Goal: Task Accomplishment & Management: Use online tool/utility

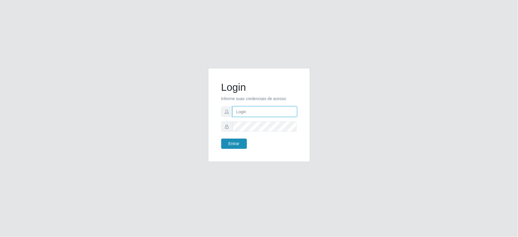
type input "[EMAIL_ADDRESS][DOMAIN_NAME]"
click at [230, 142] on button "Entrar" at bounding box center [234, 144] width 26 height 10
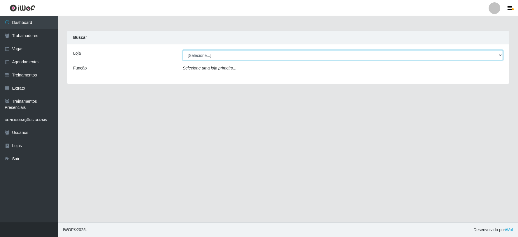
click at [220, 54] on select "[Selecione...] SuperFácil Atacado - Vale do Sol" at bounding box center [343, 55] width 320 height 10
select select "502"
click at [183, 50] on select "[Selecione...] SuperFácil Atacado - Vale do Sol" at bounding box center [343, 55] width 320 height 10
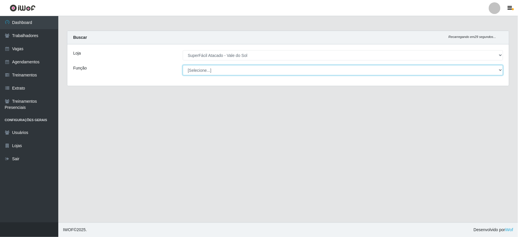
click at [222, 72] on select "[Selecione...] Embalador Embalador + Embalador ++ Operador de Caixa Operador de…" at bounding box center [343, 70] width 320 height 10
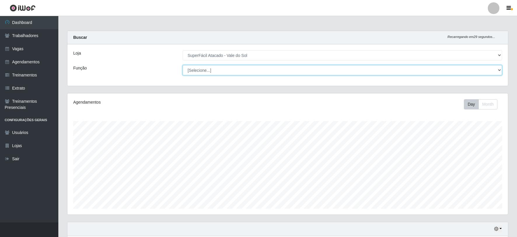
scroll to position [121, 440]
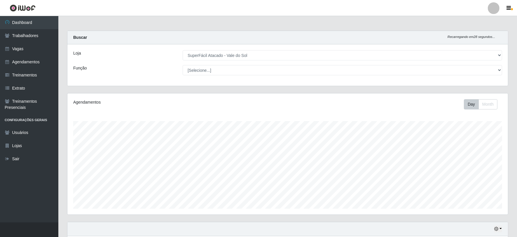
click at [160, 62] on div "Loja [Selecione...] SuperFácil Atacado - Vale do Sol Função [Selecione...] Emba…" at bounding box center [287, 64] width 440 height 41
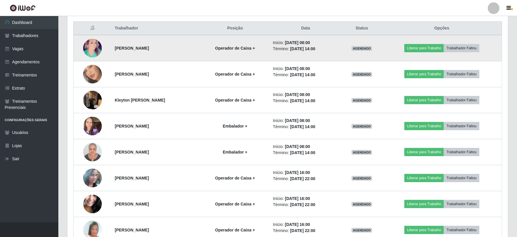
scroll to position [162, 0]
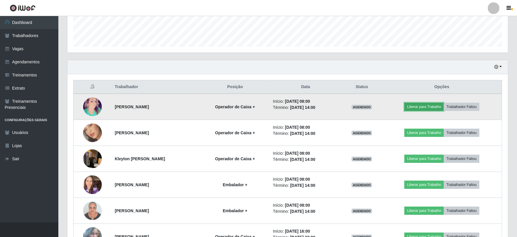
click at [429, 108] on button "Liberar para Trabalho" at bounding box center [423, 107] width 39 height 8
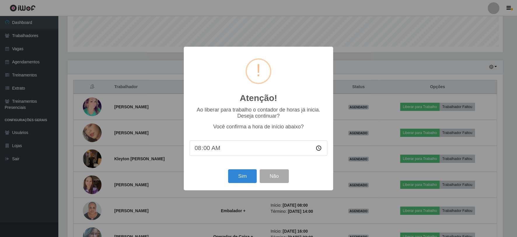
scroll to position [121, 437]
click at [250, 174] on button "Sim" at bounding box center [243, 176] width 28 height 14
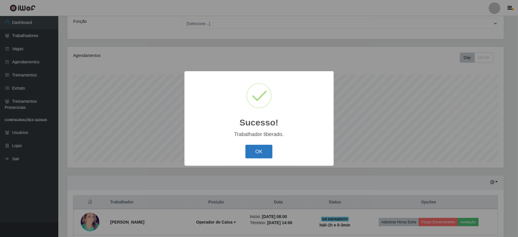
click at [255, 148] on button "OK" at bounding box center [259, 152] width 27 height 14
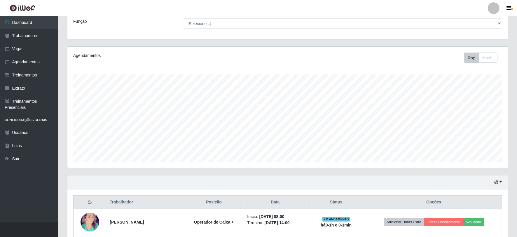
scroll to position [176, 0]
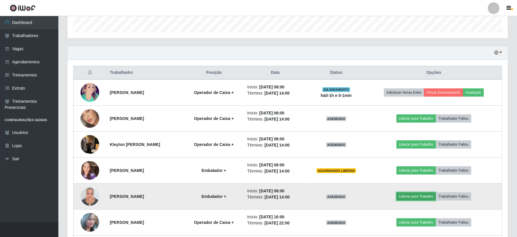
click at [427, 199] on button "Liberar para Trabalho" at bounding box center [415, 196] width 39 height 8
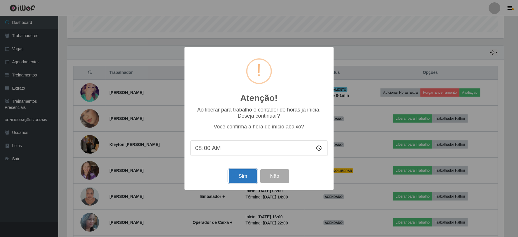
click at [253, 177] on button "Sim" at bounding box center [243, 176] width 28 height 14
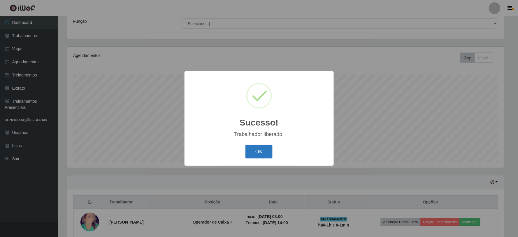
click at [266, 150] on button "OK" at bounding box center [259, 152] width 27 height 14
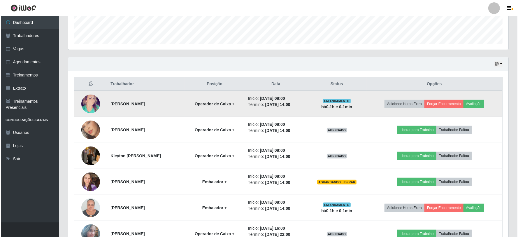
scroll to position [176, 0]
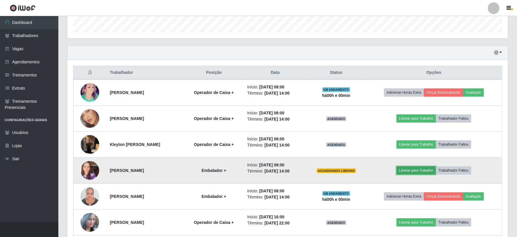
click at [425, 171] on button "Liberar para Trabalho" at bounding box center [415, 170] width 39 height 8
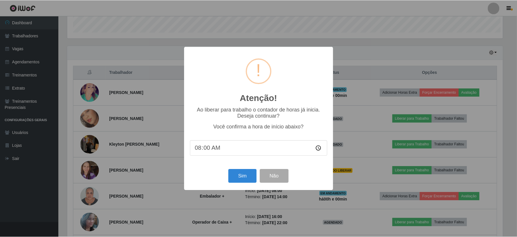
scroll to position [121, 437]
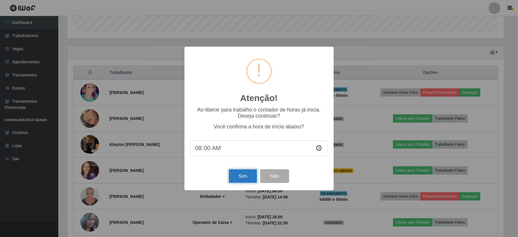
click at [243, 176] on button "Sim" at bounding box center [243, 176] width 28 height 14
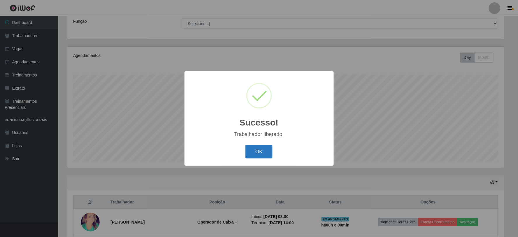
click at [258, 153] on button "OK" at bounding box center [259, 152] width 27 height 14
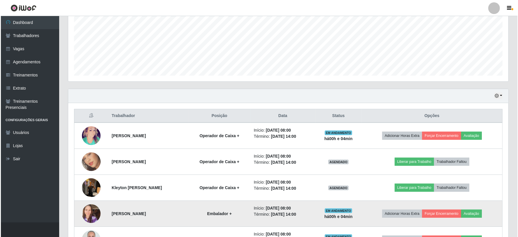
scroll to position [144, 0]
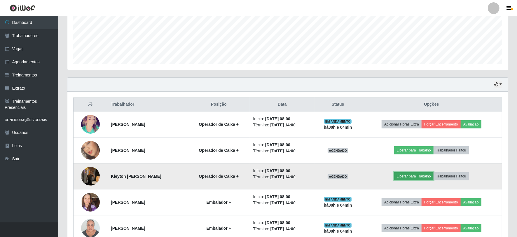
click at [427, 176] on button "Liberar para Trabalho" at bounding box center [413, 176] width 39 height 8
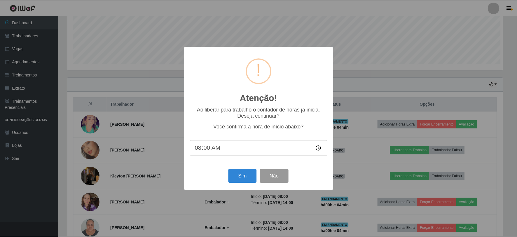
scroll to position [121, 437]
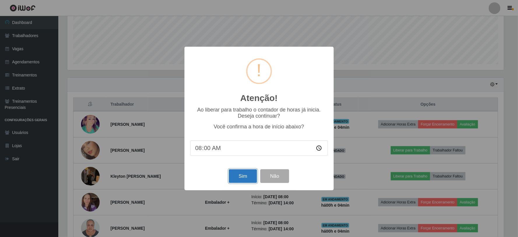
click at [253, 178] on button "Sim" at bounding box center [243, 176] width 28 height 14
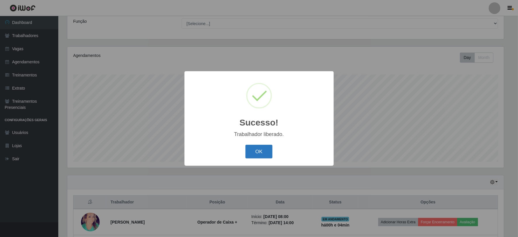
click at [255, 149] on button "OK" at bounding box center [259, 152] width 27 height 14
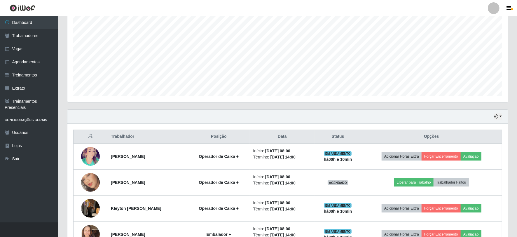
scroll to position [144, 0]
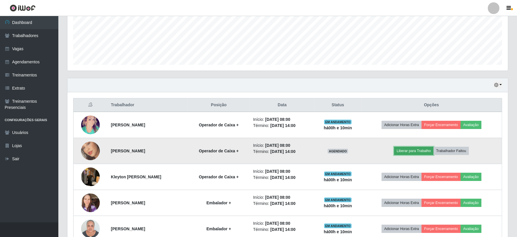
click at [429, 153] on button "Liberar para Trabalho" at bounding box center [413, 151] width 39 height 8
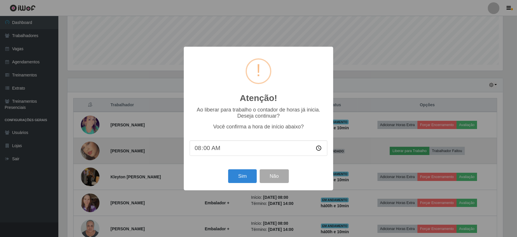
scroll to position [121, 437]
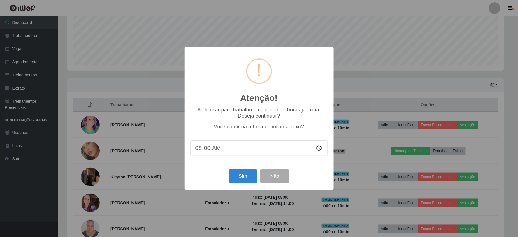
click at [210, 149] on input "08:00" at bounding box center [259, 147] width 138 height 15
type input "08:05"
click at [243, 178] on button "Sim" at bounding box center [243, 176] width 28 height 14
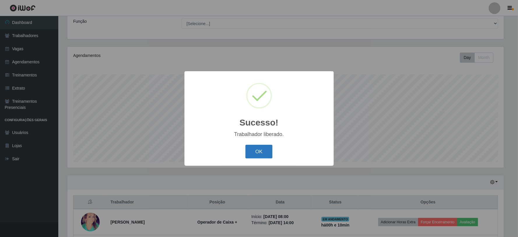
click at [262, 149] on button "OK" at bounding box center [259, 152] width 27 height 14
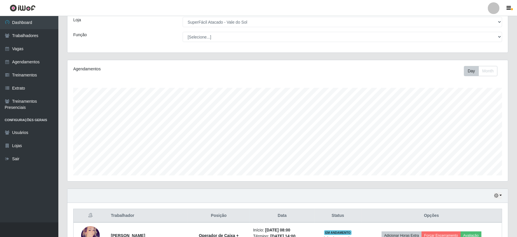
scroll to position [15, 0]
